Goal: Information Seeking & Learning: Learn about a topic

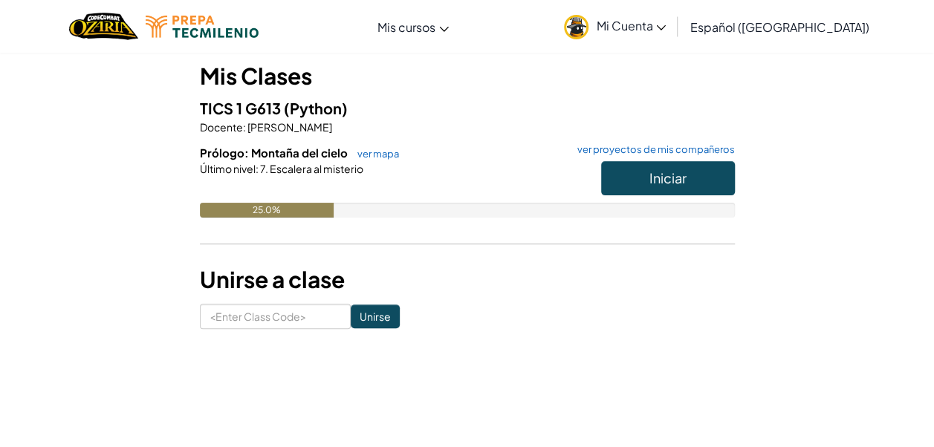
scroll to position [129, 0]
click at [664, 183] on span "Iniciar" at bounding box center [668, 178] width 37 height 17
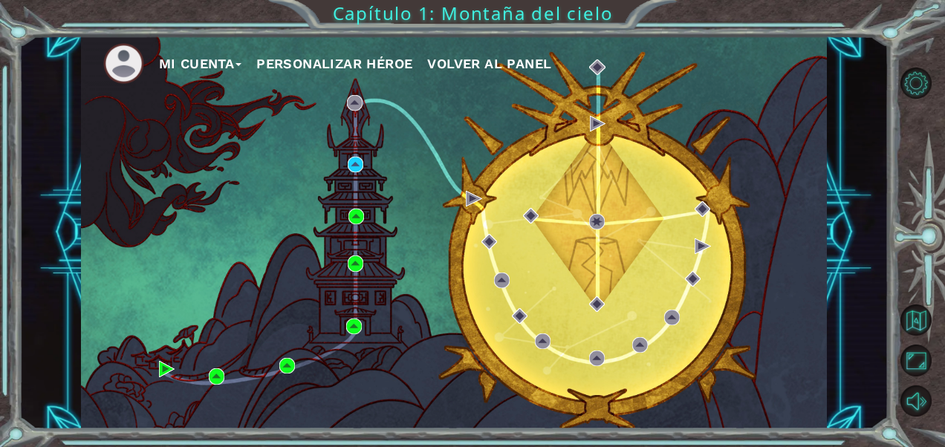
click at [207, 376] on div "Mi Cuenta Personalizar héroe Volver al panel" at bounding box center [454, 233] width 746 height 394
